Goal: Task Accomplishment & Management: Manage account settings

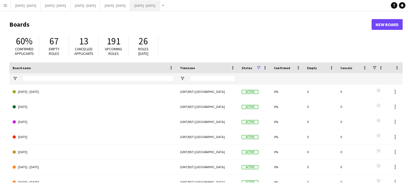
click at [160, 5] on button "[DATE] - [DATE] Close" at bounding box center [145, 5] width 30 height 10
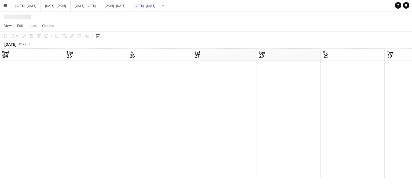
scroll to position [0, 198]
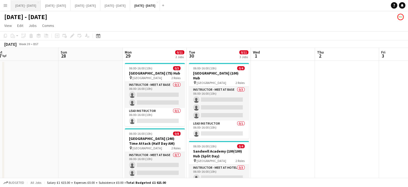
click at [33, 8] on button "[DATE] - [DATE] Close" at bounding box center [26, 5] width 30 height 10
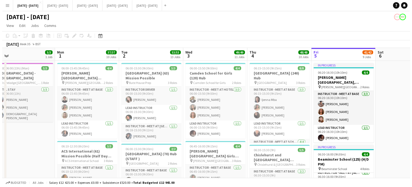
scroll to position [0, 137]
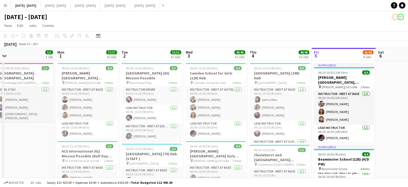
drag, startPoint x: 357, startPoint y: 137, endPoint x: 390, endPoint y: 129, distance: 34.3
click at [64, 5] on button "[DATE] - [DATE] Close" at bounding box center [56, 5] width 30 height 10
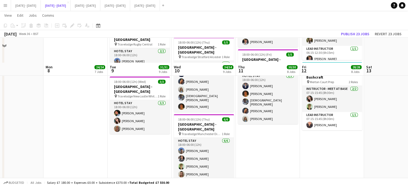
scroll to position [483, 0]
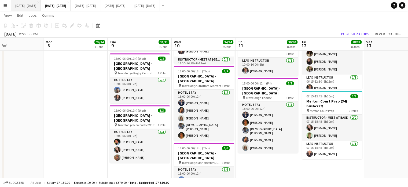
click at [30, 5] on button "[DATE] - [DATE] Close" at bounding box center [26, 5] width 30 height 10
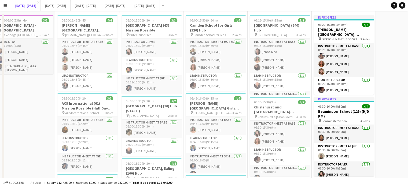
scroll to position [81, 0]
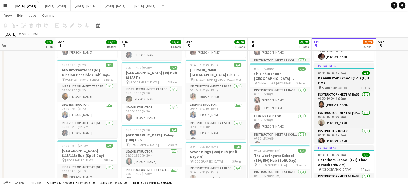
click at [341, 85] on h3 "Beaminster School (125) (H/D PM)" at bounding box center [344, 80] width 60 height 10
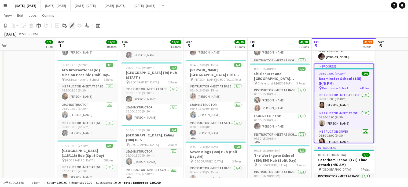
click at [70, 25] on icon "Edit" at bounding box center [72, 25] width 4 height 4
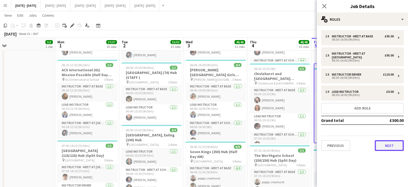
click at [399, 147] on button "Next" at bounding box center [389, 145] width 29 height 11
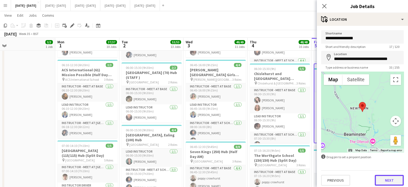
click at [390, 177] on button "Next" at bounding box center [389, 180] width 29 height 11
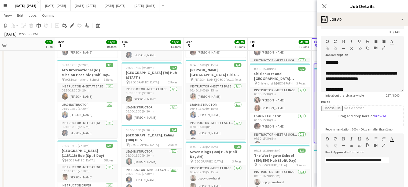
scroll to position [27, 0]
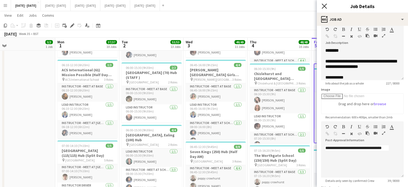
click at [326, 6] on icon "Close pop-in" at bounding box center [324, 5] width 5 height 5
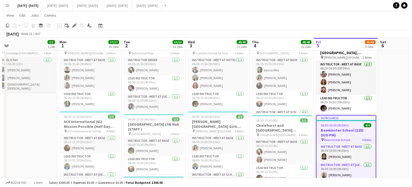
scroll to position [0, 0]
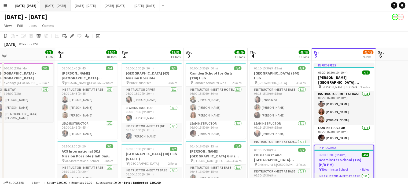
click at [62, 4] on button "[DATE] - [DATE] Close" at bounding box center [56, 5] width 30 height 10
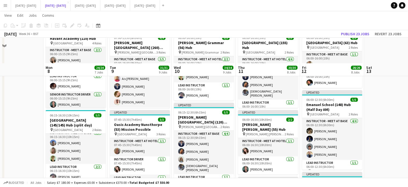
scroll to position [27, 0]
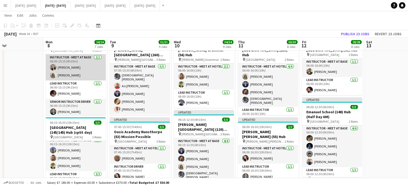
click at [70, 75] on app-card-role "Instructor - Meet at Base [DATE] 06:00-15:15 (9h15m) [PERSON_NAME] [PERSON_NAME]" at bounding box center [76, 67] width 60 height 26
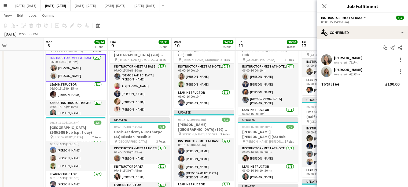
click at [349, 72] on div "[PERSON_NAME] Not rated 63.56mi" at bounding box center [348, 71] width 28 height 9
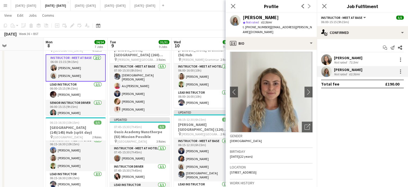
scroll to position [0, 0]
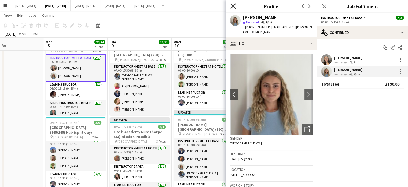
click at [236, 6] on icon "Close pop-in" at bounding box center [233, 5] width 5 height 5
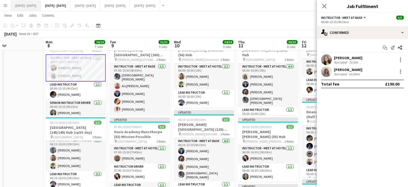
click at [26, 4] on button "[DATE] - [DATE] Close" at bounding box center [26, 5] width 30 height 10
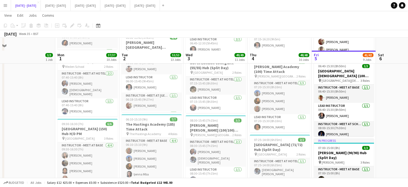
scroll to position [242, 0]
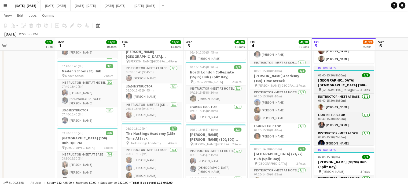
click at [344, 92] on app-job-card "In progress 06:40-15:30 (8h50m) 3/3 [GEOGRAPHIC_DATA][DEMOGRAPHIC_DATA] (100) H…" at bounding box center [344, 105] width 60 height 79
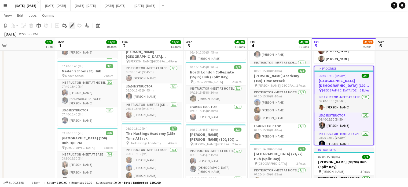
click at [72, 24] on icon "Edit" at bounding box center [72, 25] width 4 height 4
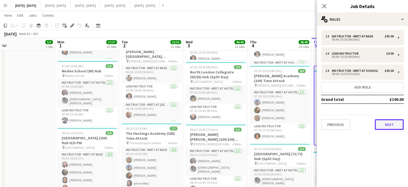
click at [390, 125] on button "Next" at bounding box center [389, 124] width 29 height 11
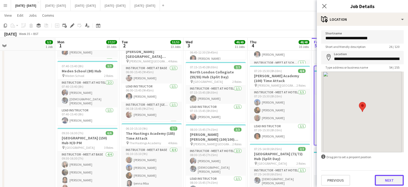
click at [390, 179] on button "Next" at bounding box center [389, 180] width 29 height 11
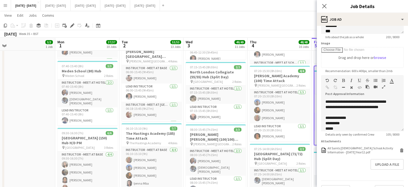
scroll to position [81, 0]
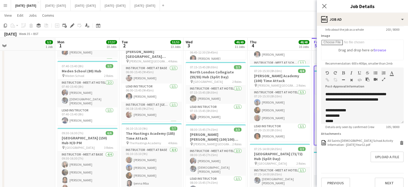
click at [379, 180] on div "Previous Next" at bounding box center [362, 180] width 83 height 15
click at [378, 185] on button "Next" at bounding box center [389, 182] width 29 height 11
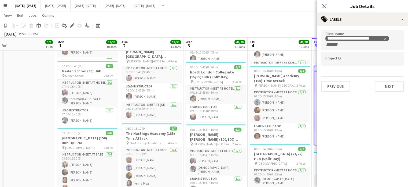
scroll to position [0, 0]
click at [390, 84] on button "Next" at bounding box center [389, 86] width 29 height 11
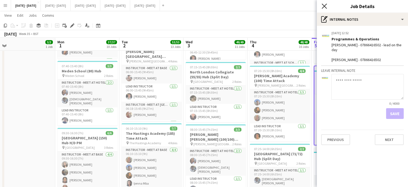
click at [326, 6] on icon "Close pop-in" at bounding box center [324, 5] width 5 height 5
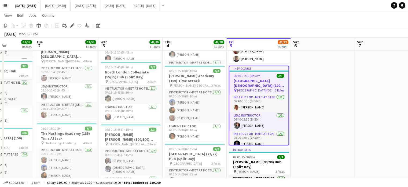
scroll to position [0, 241]
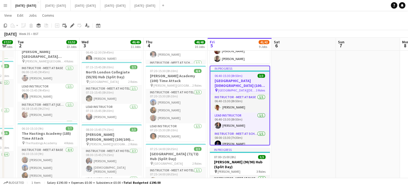
drag, startPoint x: 387, startPoint y: 129, endPoint x: 276, endPoint y: 145, distance: 111.7
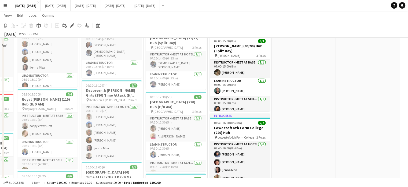
scroll to position [295, 0]
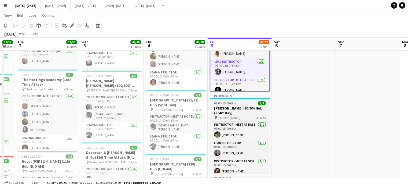
click at [243, 110] on h3 "[PERSON_NAME] (90/90) Hub (Split Day)" at bounding box center [240, 111] width 60 height 10
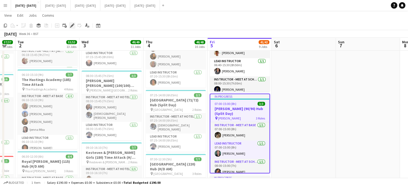
click at [71, 27] on icon "Edit" at bounding box center [72, 25] width 4 height 4
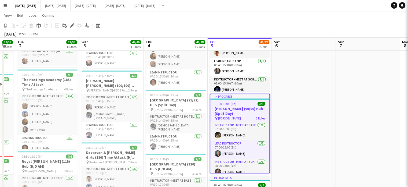
type input "**********"
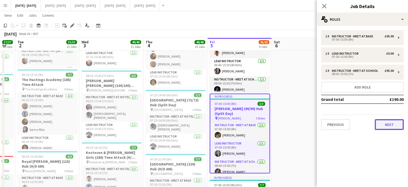
click at [385, 119] on button "Next" at bounding box center [389, 124] width 29 height 11
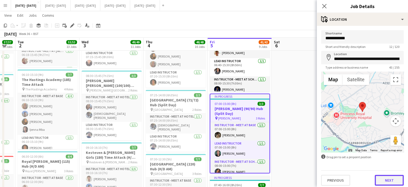
click at [380, 176] on button "Next" at bounding box center [389, 180] width 29 height 11
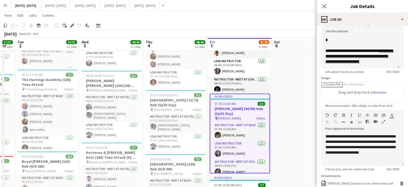
scroll to position [86, 0]
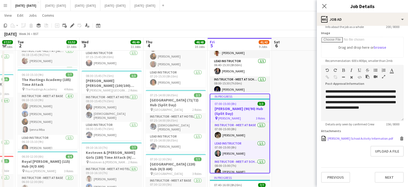
click at [347, 139] on div "[PERSON_NAME] School Activity Information.pdf" at bounding box center [361, 138] width 66 height 4
click at [325, 7] on icon "Close pop-in" at bounding box center [324, 5] width 5 height 5
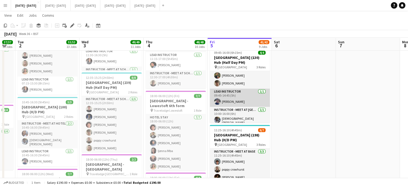
scroll to position [11, 0]
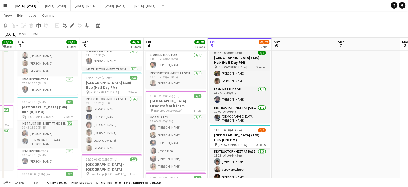
click at [232, 58] on h3 "[GEOGRAPHIC_DATA] (130) Hub (Half Day PM)" at bounding box center [240, 60] width 60 height 10
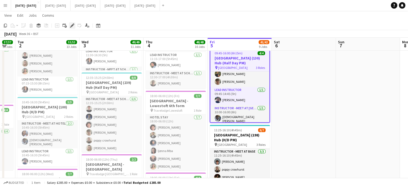
click at [70, 25] on div "Edit" at bounding box center [72, 25] width 6 height 6
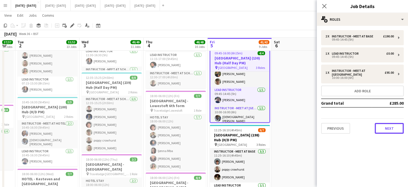
click at [383, 127] on button "Next" at bounding box center [389, 128] width 29 height 11
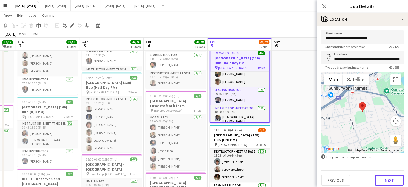
drag, startPoint x: 382, startPoint y: 180, endPoint x: 375, endPoint y: 166, distance: 16.2
click at [382, 180] on button "Next" at bounding box center [389, 180] width 29 height 11
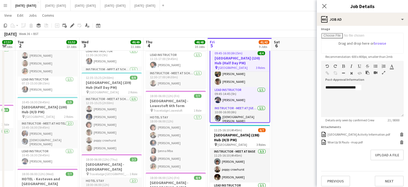
scroll to position [90, 0]
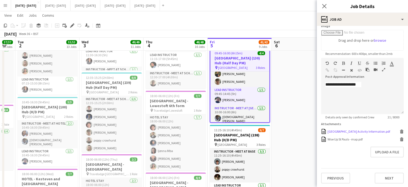
click at [349, 131] on div "[GEOGRAPHIC_DATA] Activity Information.pdf" at bounding box center [359, 131] width 63 height 4
click at [57, 8] on button "[DATE] - [DATE] Close" at bounding box center [56, 5] width 30 height 10
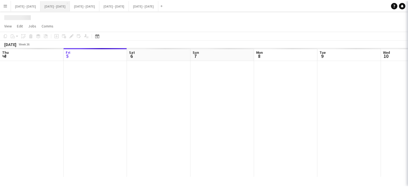
scroll to position [0, 213]
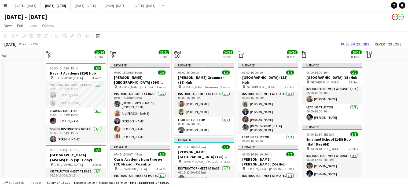
click at [286, 28] on app-page-menu "View Day view expanded Day view collapsed Month view Date picker Jump to [DATE]…" at bounding box center [204, 26] width 408 height 10
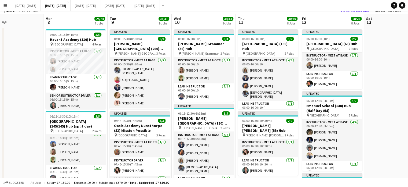
scroll to position [0, 0]
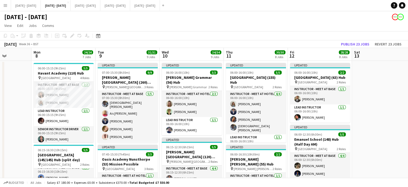
drag, startPoint x: 130, startPoint y: 49, endPoint x: 117, endPoint y: 52, distance: 13.4
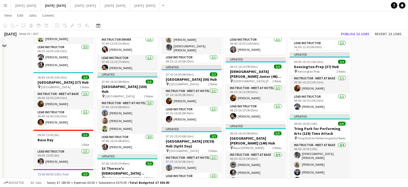
scroll to position [161, 0]
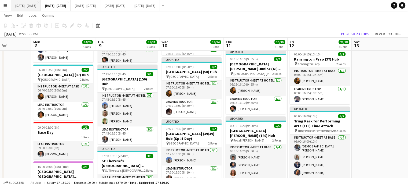
click at [30, 7] on button "[DATE] - [DATE] Close" at bounding box center [26, 5] width 30 height 10
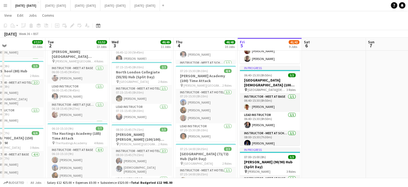
scroll to position [0, 197]
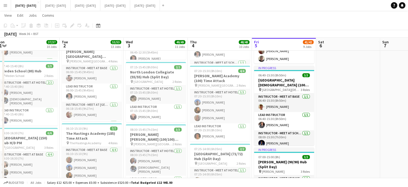
drag, startPoint x: 284, startPoint y: 151, endPoint x: 328, endPoint y: 140, distance: 45.5
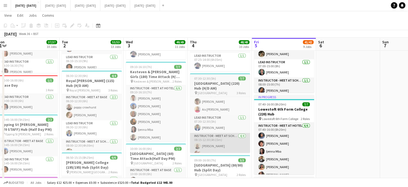
scroll to position [0, 0]
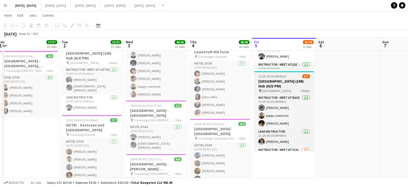
click at [284, 84] on h3 "[GEOGRAPHIC_DATA] (198) Hub (H/D PM)" at bounding box center [284, 84] width 60 height 10
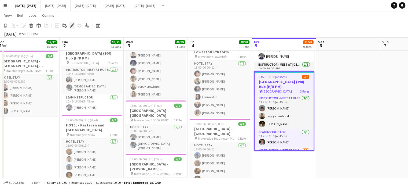
click at [70, 24] on div "Edit" at bounding box center [72, 25] width 6 height 6
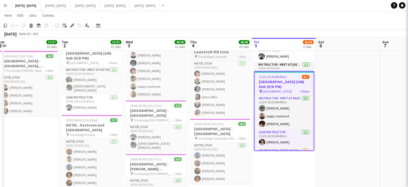
type input "**********"
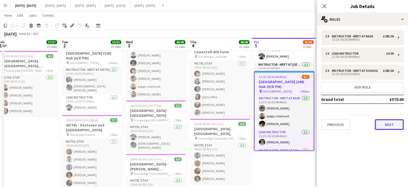
click at [393, 126] on button "Next" at bounding box center [389, 124] width 29 height 11
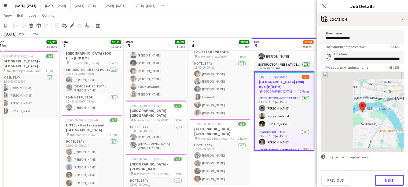
click at [390, 180] on button "Next" at bounding box center [389, 180] width 29 height 11
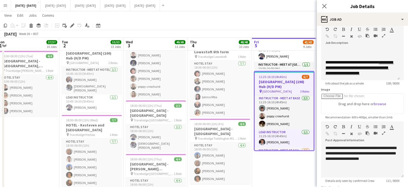
scroll to position [81, 0]
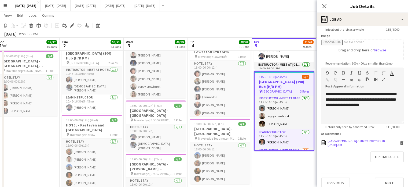
click at [346, 146] on div "St Pauls School Activity Information - 5th September 2025.pdf" at bounding box center [363, 142] width 71 height 8
click at [326, 6] on icon "Close pop-in" at bounding box center [324, 5] width 5 height 5
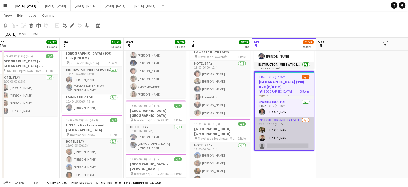
scroll to position [31, 0]
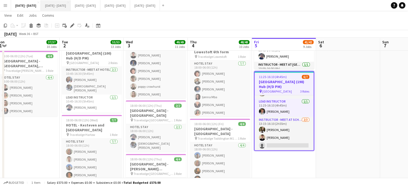
click at [68, 4] on button "[DATE] - [DATE] Close" at bounding box center [56, 5] width 30 height 10
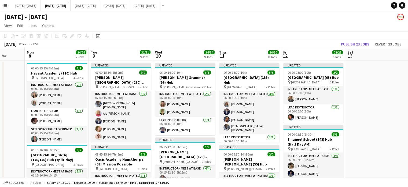
scroll to position [0, 228]
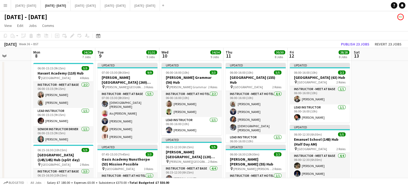
scroll to position [0, 226]
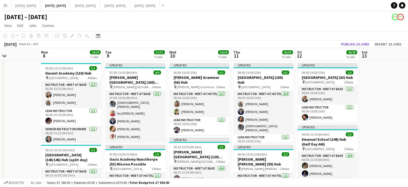
scroll to position [0, 216]
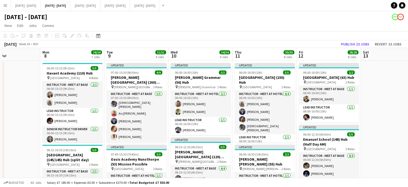
drag, startPoint x: 132, startPoint y: 55, endPoint x: 141, endPoint y: 53, distance: 9.3
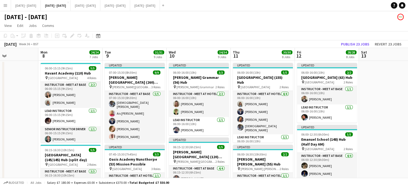
scroll to position [0, 220]
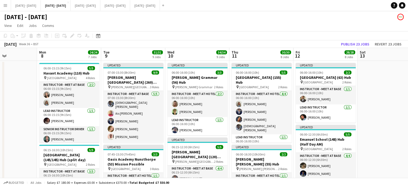
drag, startPoint x: 131, startPoint y: 54, endPoint x: 128, endPoint y: 55, distance: 3.3
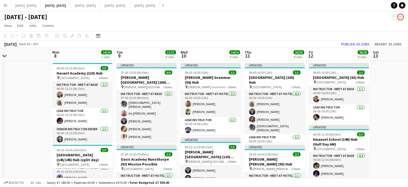
scroll to position [0, 206]
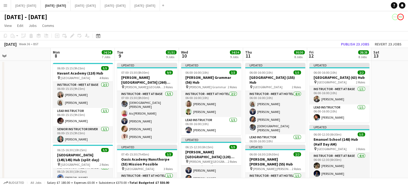
drag, startPoint x: 194, startPoint y: 53, endPoint x: 207, endPoint y: 51, distance: 13.9
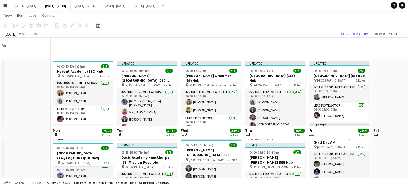
scroll to position [0, 0]
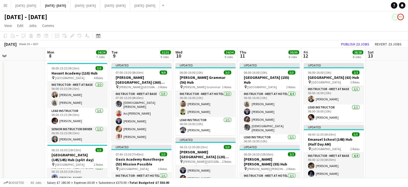
drag, startPoint x: 140, startPoint y: 57, endPoint x: 126, endPoint y: 58, distance: 14.5
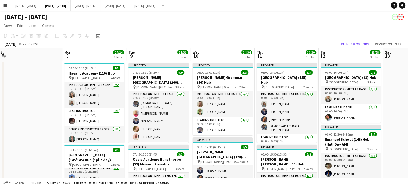
scroll to position [0, 207]
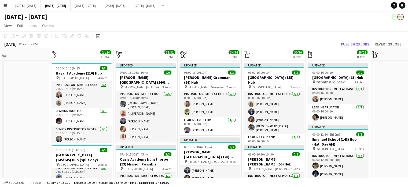
drag, startPoint x: 135, startPoint y: 57, endPoint x: 140, endPoint y: 56, distance: 5.0
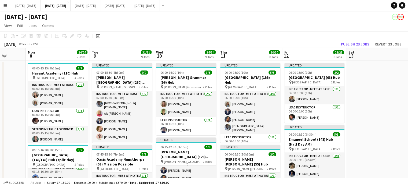
scroll to position [0, 202]
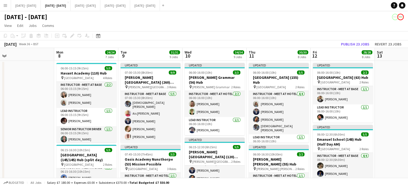
drag, startPoint x: 153, startPoint y: 56, endPoint x: 157, endPoint y: 56, distance: 4.8
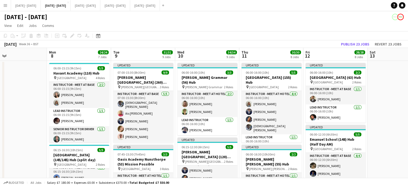
scroll to position [0, 209]
drag, startPoint x: 151, startPoint y: 59, endPoint x: 144, endPoint y: 61, distance: 7.2
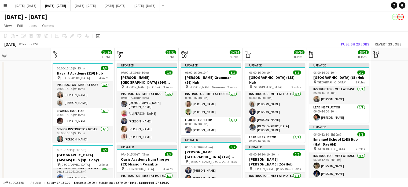
scroll to position [0, 203]
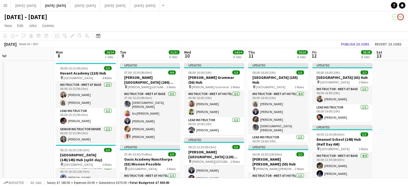
drag, startPoint x: 140, startPoint y: 56, endPoint x: 145, endPoint y: 56, distance: 5.7
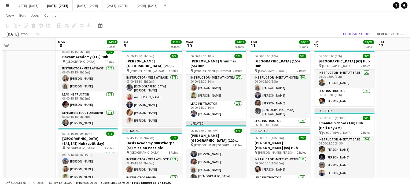
scroll to position [0, 0]
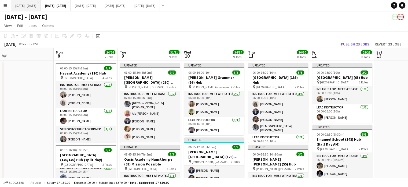
click at [19, 6] on button "[DATE] - [DATE] Close" at bounding box center [26, 5] width 30 height 10
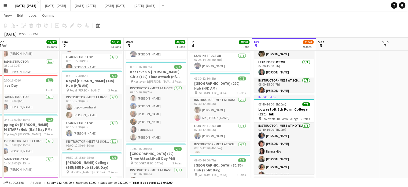
scroll to position [0, 181]
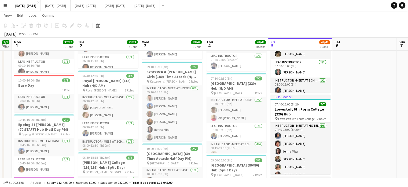
drag, startPoint x: 368, startPoint y: 124, endPoint x: 372, endPoint y: 122, distance: 4.8
click at [372, 122] on app-calendar-viewport "Fri 29 Sat 30 Sun 31 3/3 1 Job Mon 1 37/37 10 Jobs Tue 2 53/53 13 Jobs Wed 3 49…" at bounding box center [204, 149] width 408 height 1009
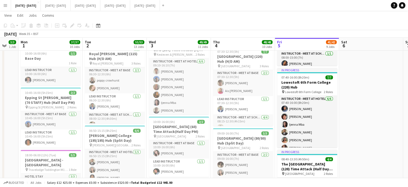
scroll to position [0, 170]
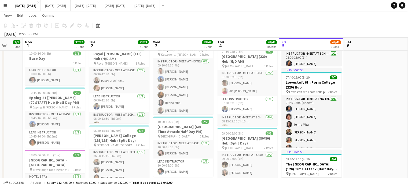
drag, startPoint x: 363, startPoint y: 131, endPoint x: 374, endPoint y: 128, distance: 11.5
click at [374, 128] on app-calendar-viewport "Fri 29 Sat 30 Sun 31 3/3 1 Job Mon 1 37/37 10 Jobs Tue 2 53/53 13 Jobs Wed 3 49…" at bounding box center [204, 122] width 408 height 1009
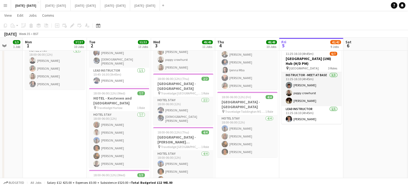
scroll to position [0, 171]
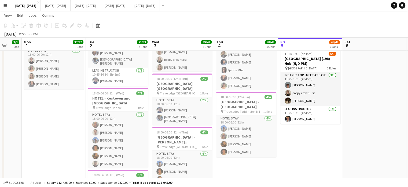
drag, startPoint x: 342, startPoint y: 86, endPoint x: 341, endPoint y: 122, distance: 36.3
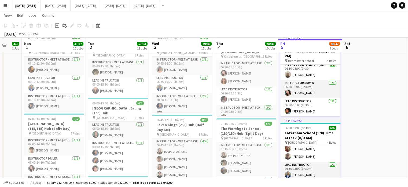
scroll to position [161, 0]
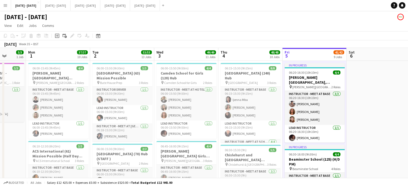
drag, startPoint x: 373, startPoint y: 129, endPoint x: 377, endPoint y: 127, distance: 4.5
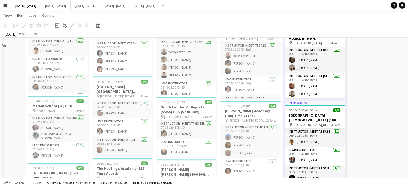
scroll to position [215, 0]
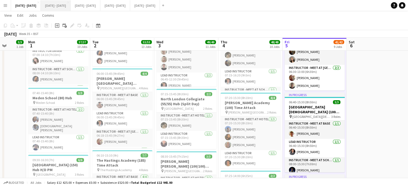
click at [61, 8] on button "[DATE] - [DATE] Close" at bounding box center [56, 5] width 30 height 10
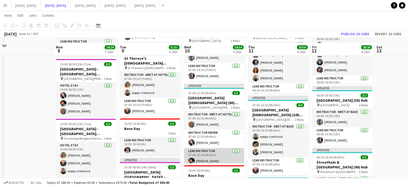
scroll to position [269, 0]
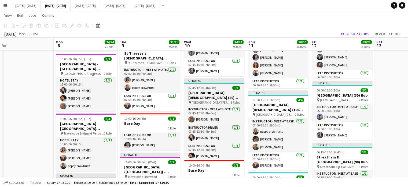
click at [219, 96] on h3 "[GEOGRAPHIC_DATA][DEMOGRAPHIC_DATA] (80) Hub (Half Day AM)" at bounding box center [214, 95] width 60 height 10
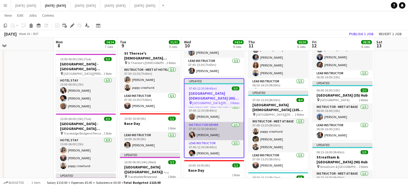
scroll to position [4, 0]
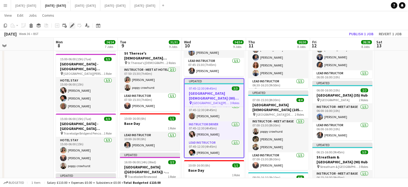
click at [72, 27] on icon "Edit" at bounding box center [72, 25] width 4 height 4
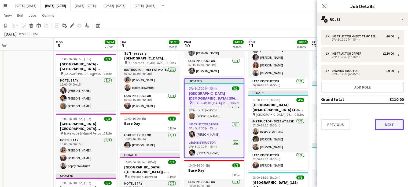
click at [391, 122] on button "Next" at bounding box center [389, 124] width 29 height 11
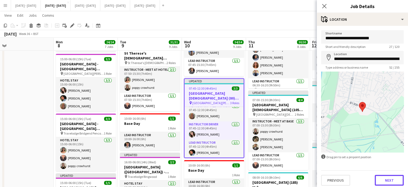
click at [388, 180] on button "Next" at bounding box center [389, 180] width 29 height 11
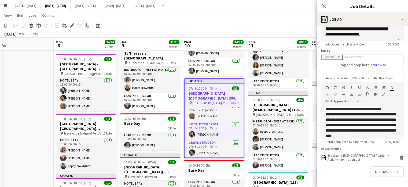
scroll to position [81, 0]
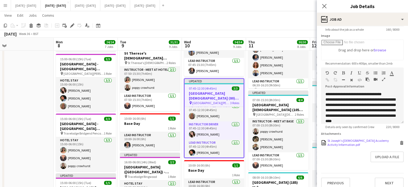
click at [336, 145] on div "St Joseph's Catholic Academy Activity Information.pdf" at bounding box center [363, 142] width 71 height 8
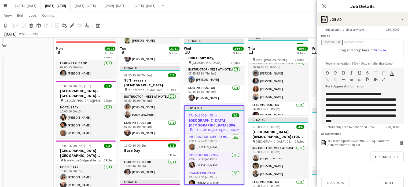
scroll to position [295, 0]
